Goal: Task Accomplishment & Management: Manage account settings

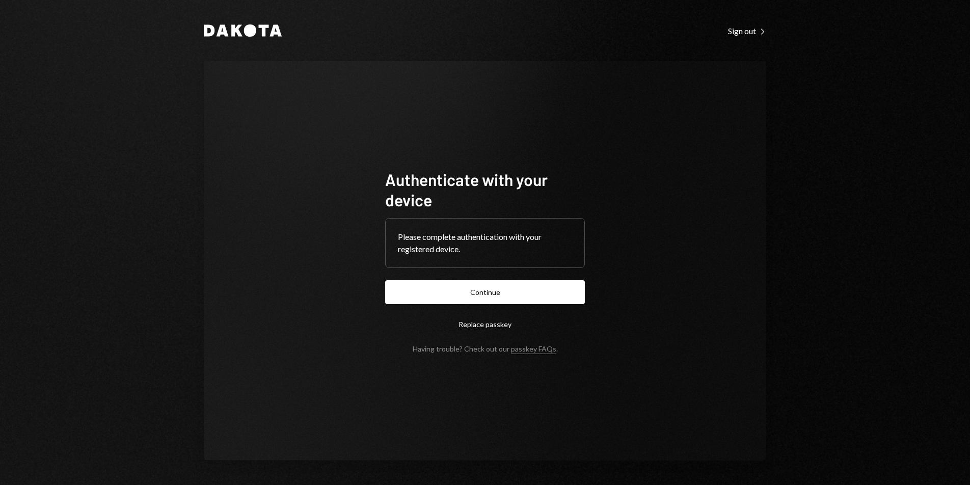
click at [498, 304] on form "Authenticate with your device Please complete authentication with your register…" at bounding box center [485, 261] width 200 height 184
click at [497, 302] on button "Continue" at bounding box center [485, 292] width 200 height 24
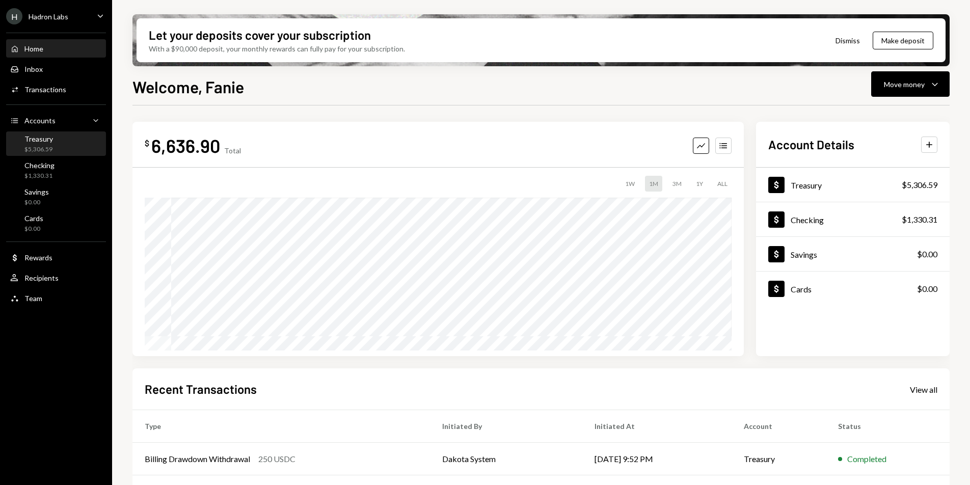
click at [66, 140] on div "Treasury $5,306.59" at bounding box center [56, 144] width 92 height 19
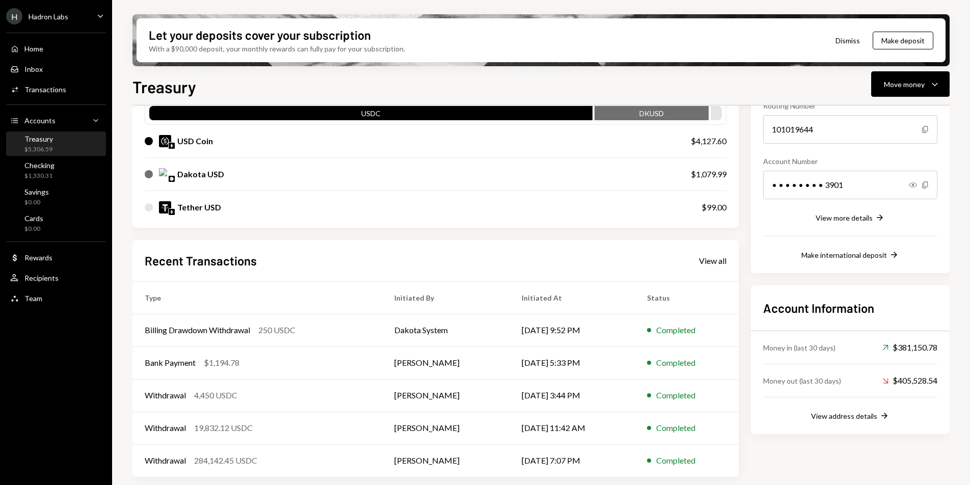
scroll to position [112, 0]
click at [30, 99] on div "Home Home Inbox Inbox Activities Transactions Accounts Accounts Caret Down Trea…" at bounding box center [56, 167] width 112 height 283
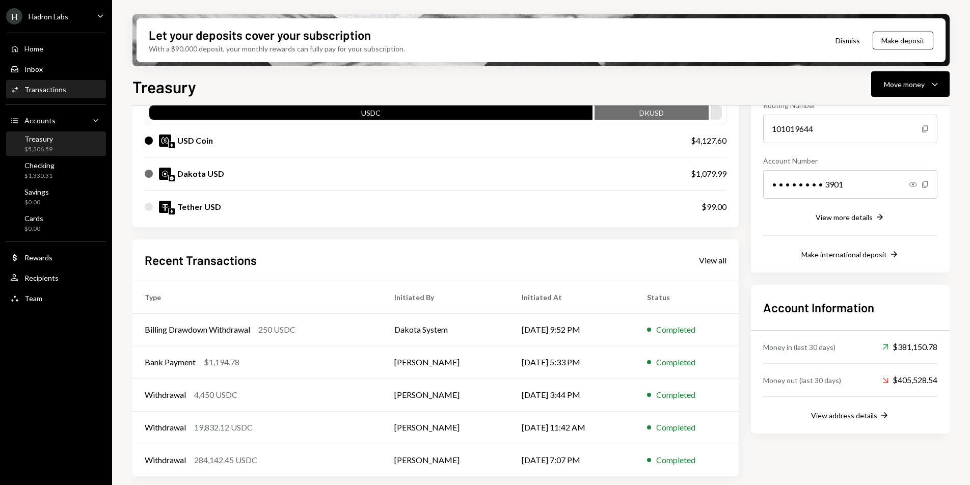
click at [47, 86] on div "Transactions" at bounding box center [45, 89] width 42 height 9
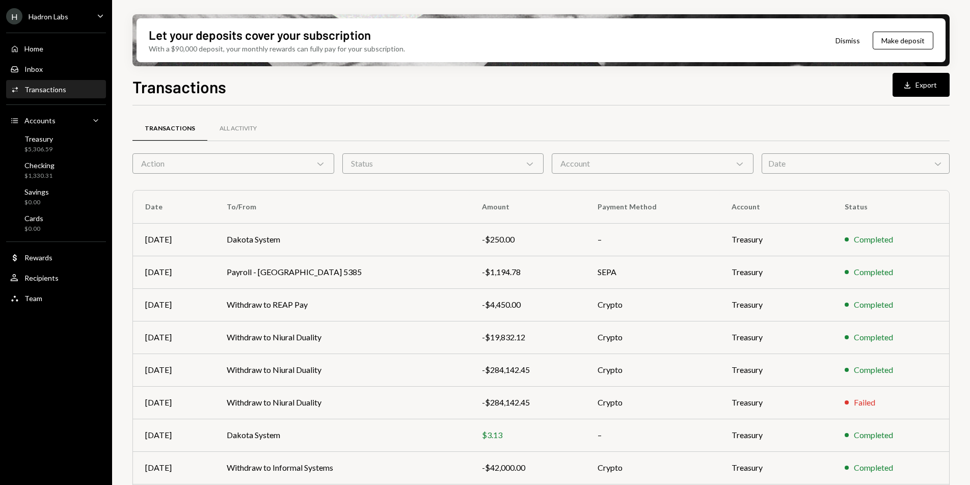
click at [886, 169] on div "Date Chevron Down" at bounding box center [856, 163] width 188 height 20
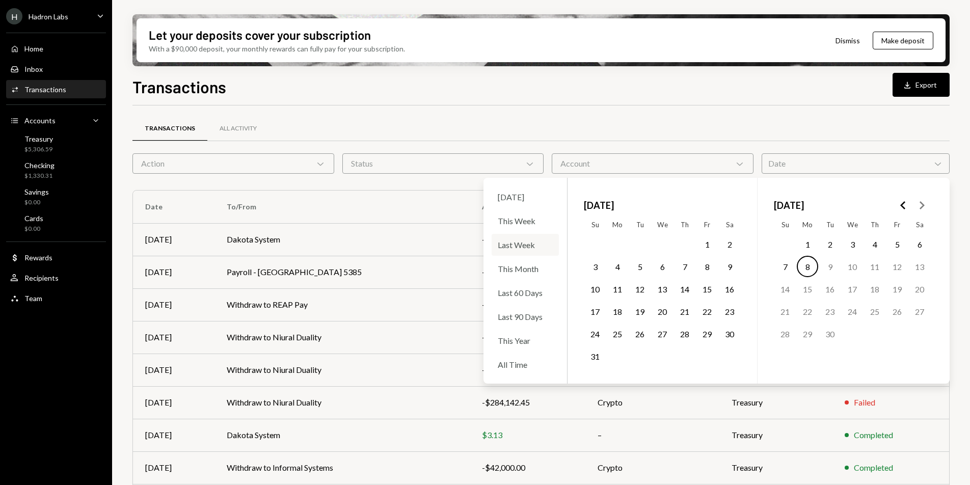
click at [524, 239] on div "Last Week" at bounding box center [525, 245] width 67 height 22
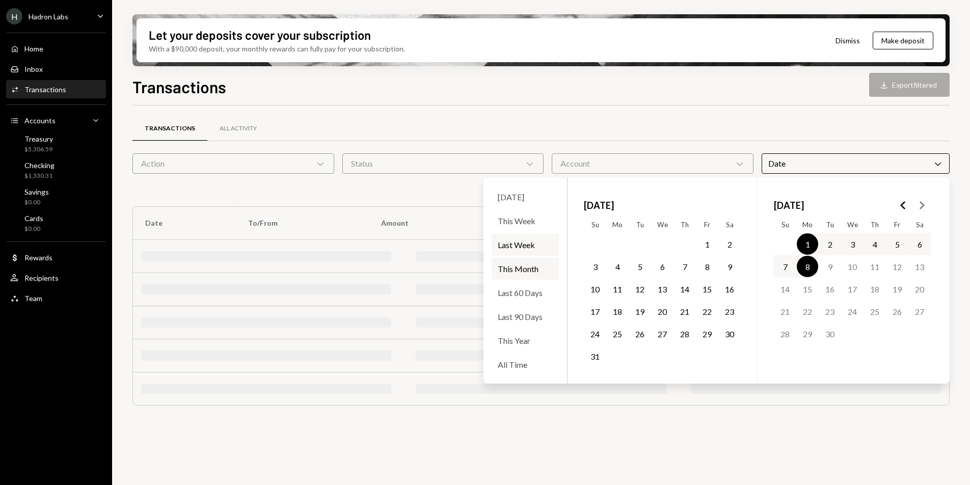
click at [762, 106] on div "Transactions All Activity Action Chevron Down Status Chevron Down Account Chevr…" at bounding box center [540, 265] width 817 height 320
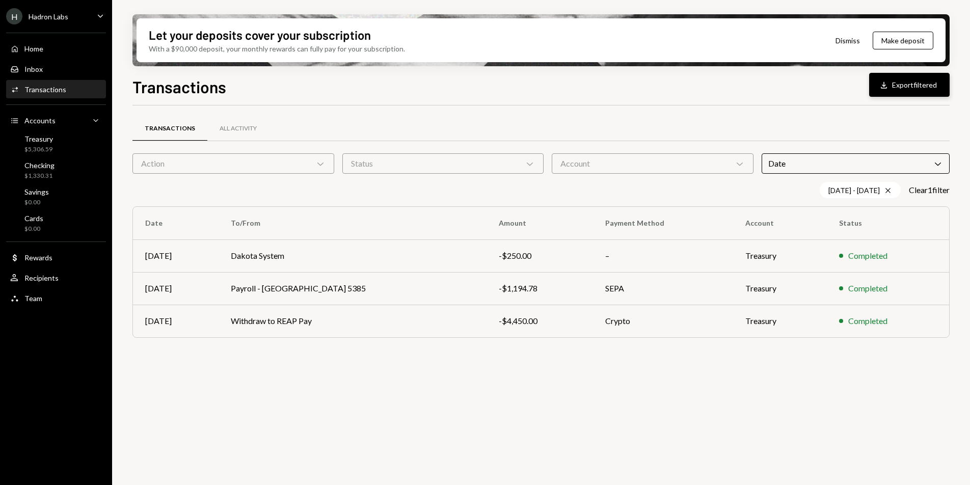
click at [909, 82] on button "Download Export filtered" at bounding box center [909, 85] width 81 height 24
